Goal: Information Seeking & Learning: Learn about a topic

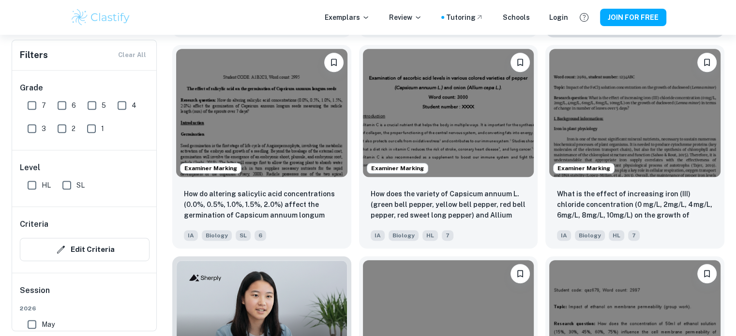
scroll to position [520, 0]
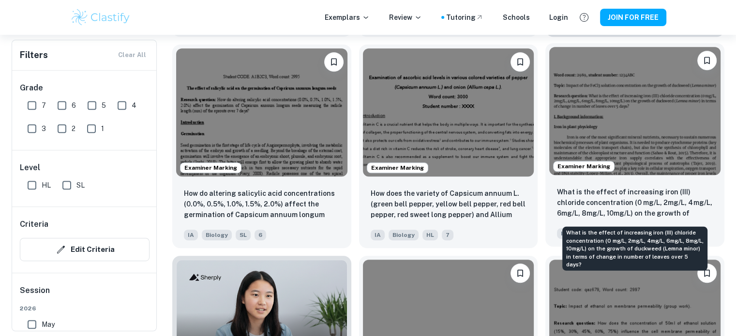
click at [610, 192] on p "What is the effect of increasing iron (III) chloride concentration (0 mg/L, 2mg…" at bounding box center [635, 203] width 156 height 33
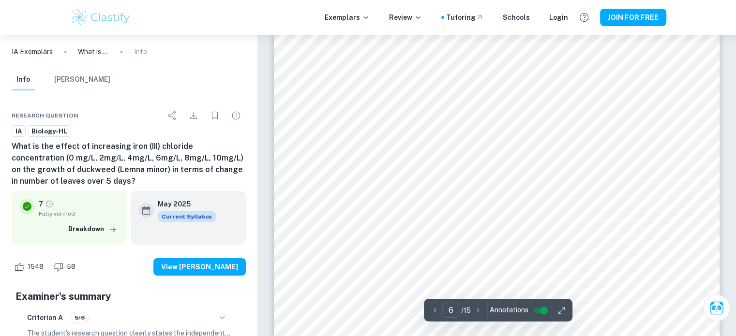
scroll to position [3441, 0]
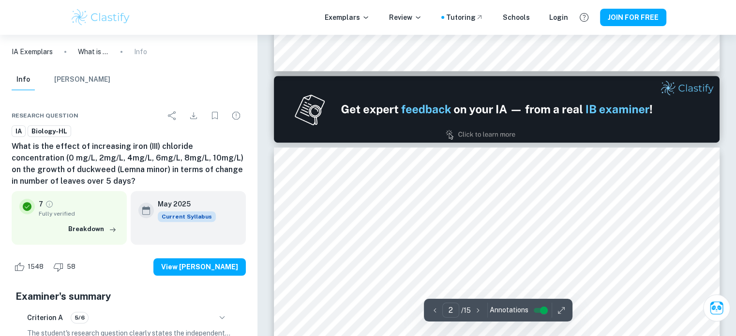
type input "1"
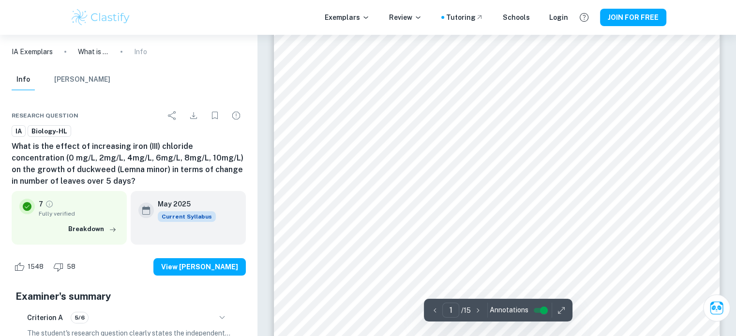
scroll to position [0, 0]
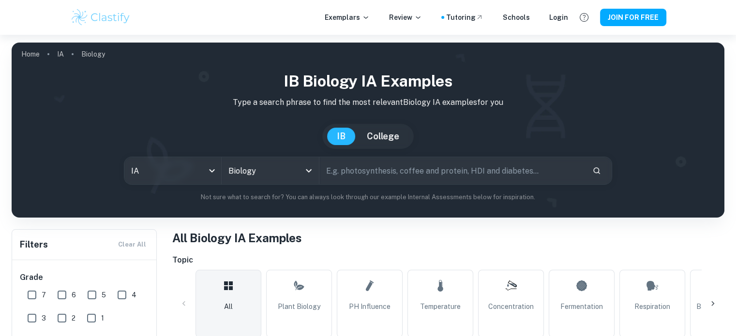
scroll to position [520, 0]
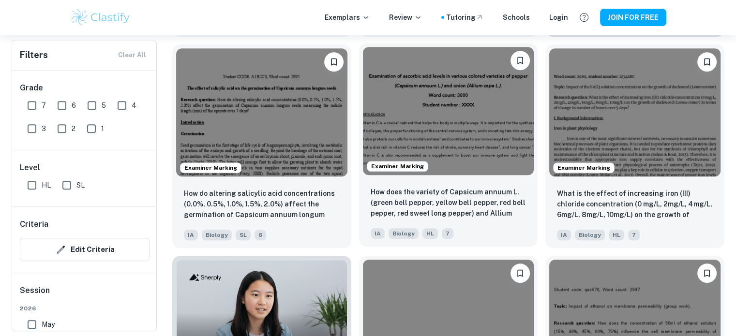
click at [425, 89] on img at bounding box center [448, 111] width 171 height 128
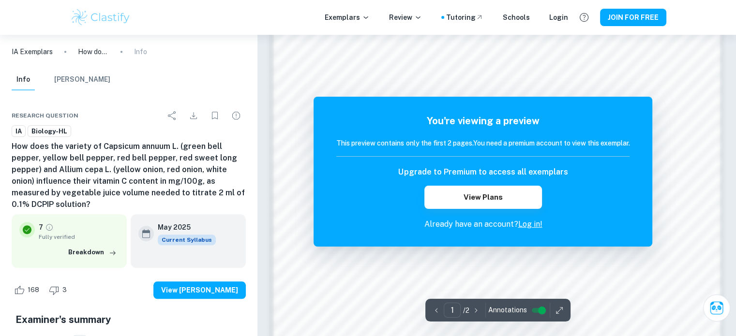
scroll to position [821, 0]
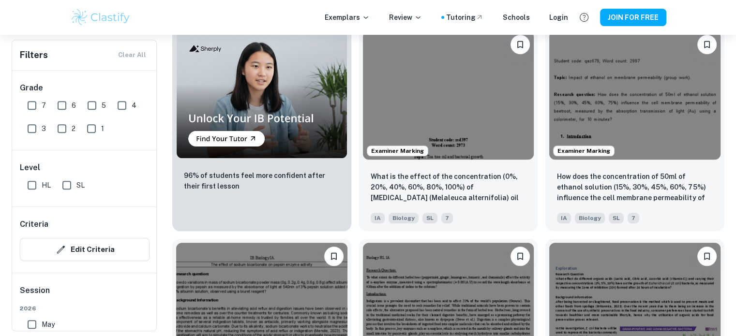
scroll to position [751, 0]
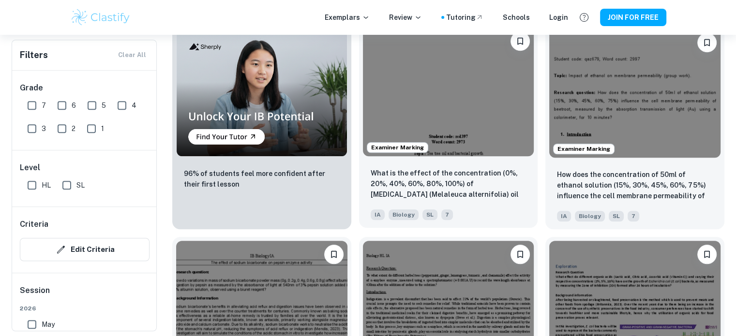
click at [416, 126] on img at bounding box center [448, 92] width 171 height 128
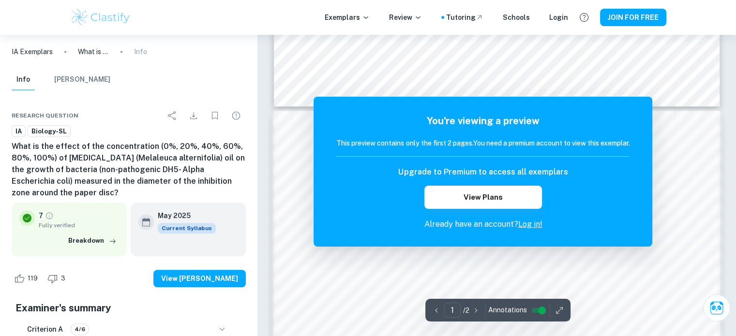
scroll to position [916, 0]
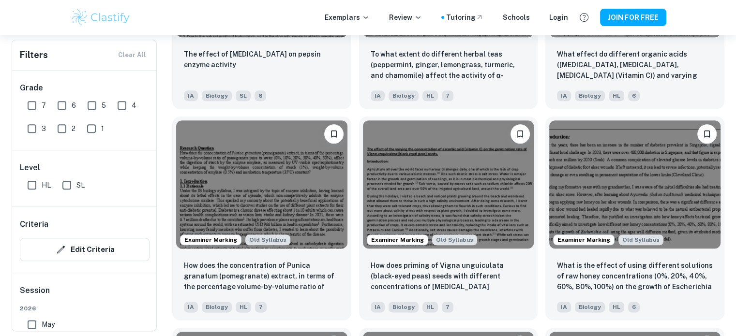
scroll to position [1083, 0]
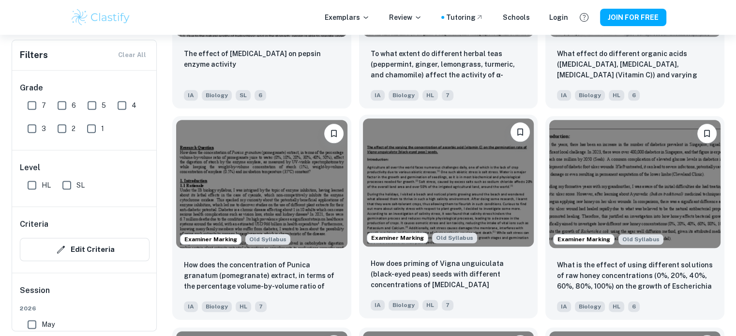
click at [415, 200] on img at bounding box center [448, 183] width 171 height 128
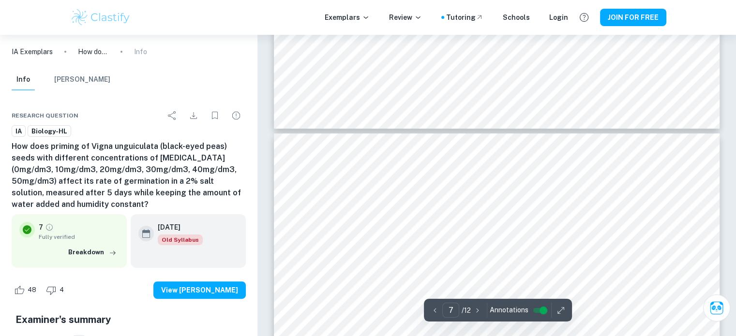
scroll to position [3866, 0]
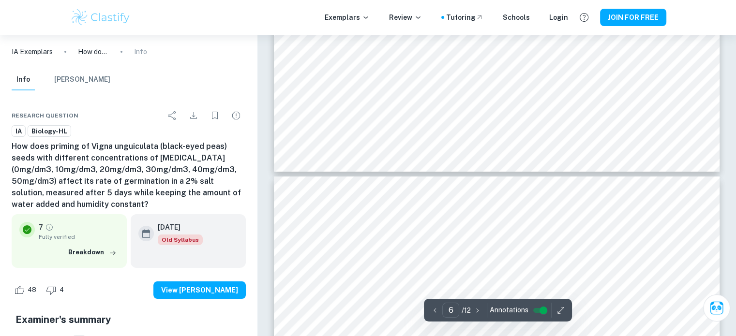
type input "7"
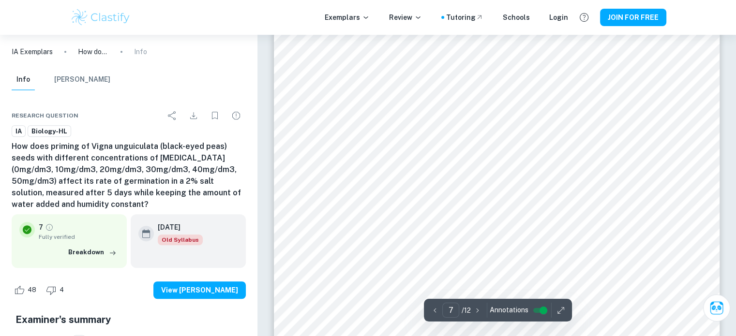
scroll to position [4297, 0]
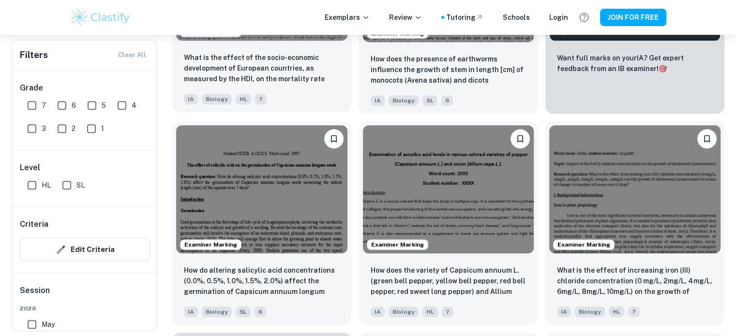
scroll to position [445, 0]
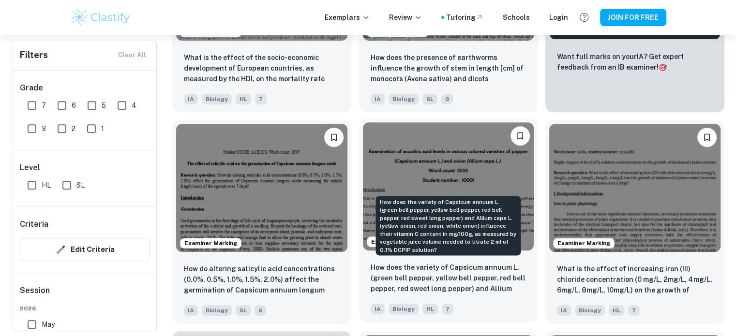
click at [418, 281] on p "How does the variety of Capsicum annuum L. (green bell pepper, yellow bell pepp…" at bounding box center [449, 278] width 156 height 33
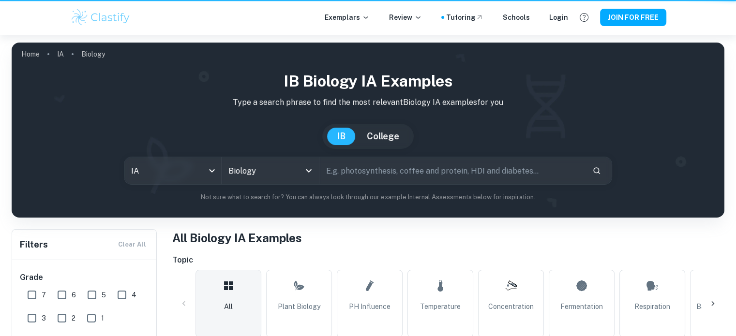
scroll to position [445, 0]
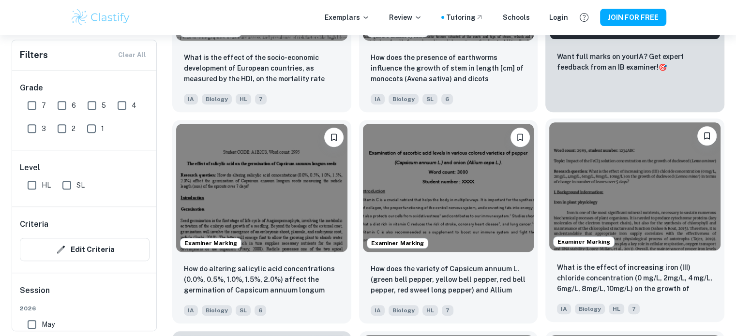
click at [626, 201] on img at bounding box center [634, 186] width 171 height 128
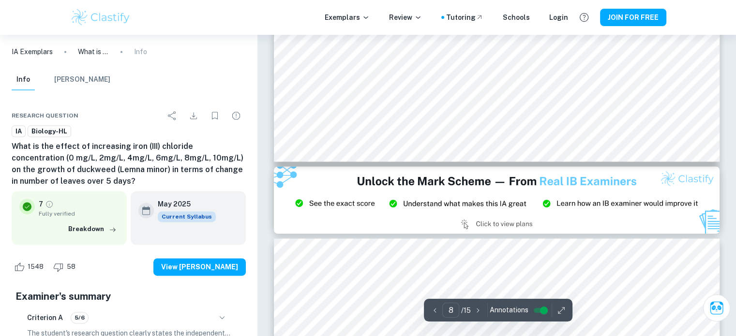
scroll to position [5097, 0]
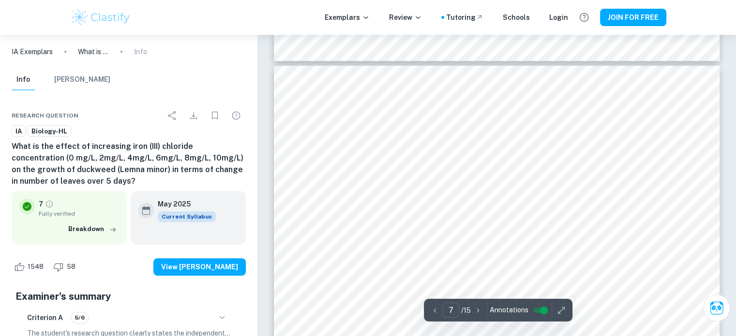
type input "6"
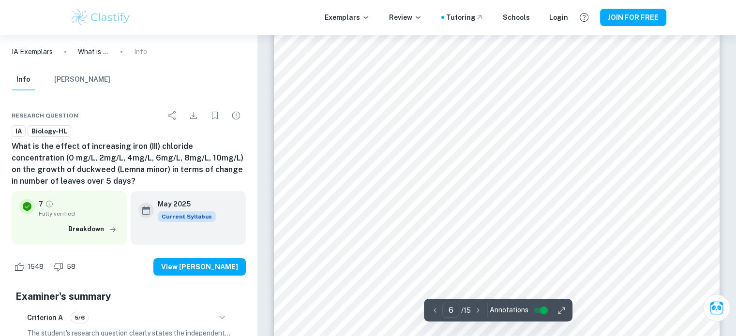
scroll to position [3362, 0]
